Goal: Task Accomplishment & Management: Manage account settings

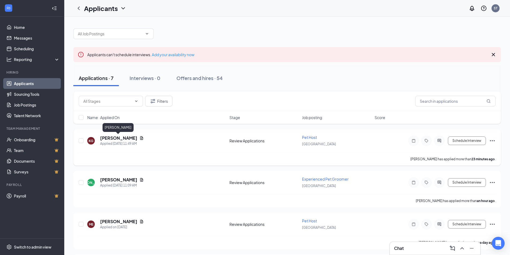
click at [116, 138] on h5 "Krisalynn Garza" at bounding box center [118, 138] width 37 height 6
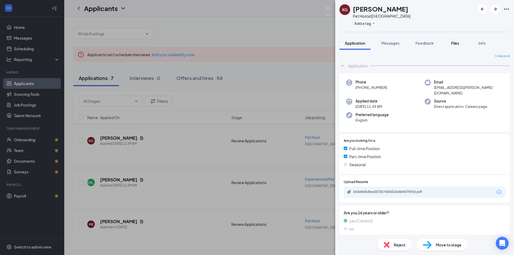
click at [458, 46] on button "Files" at bounding box center [455, 42] width 21 height 13
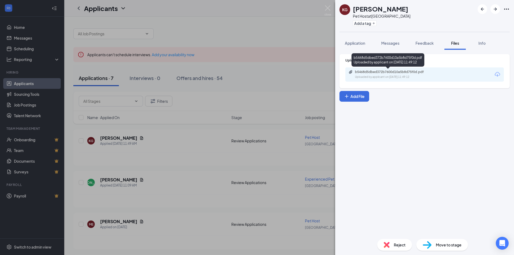
click at [387, 76] on div "Uploaded by applicant on Aug 26, 2025 at 11:49:12" at bounding box center [395, 77] width 80 height 4
